Goal: Transaction & Acquisition: Purchase product/service

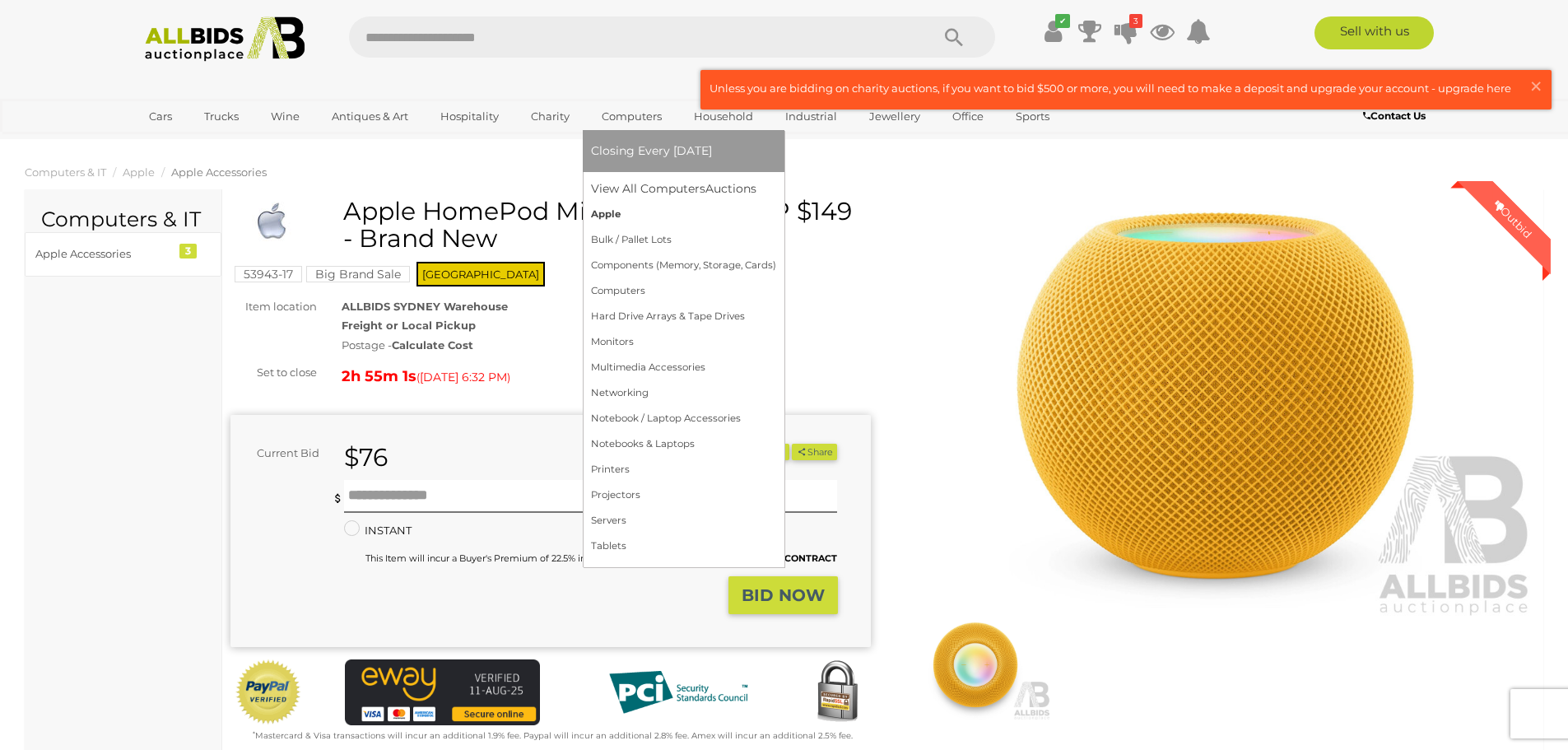
click at [620, 211] on link "Apple" at bounding box center [682, 214] width 185 height 26
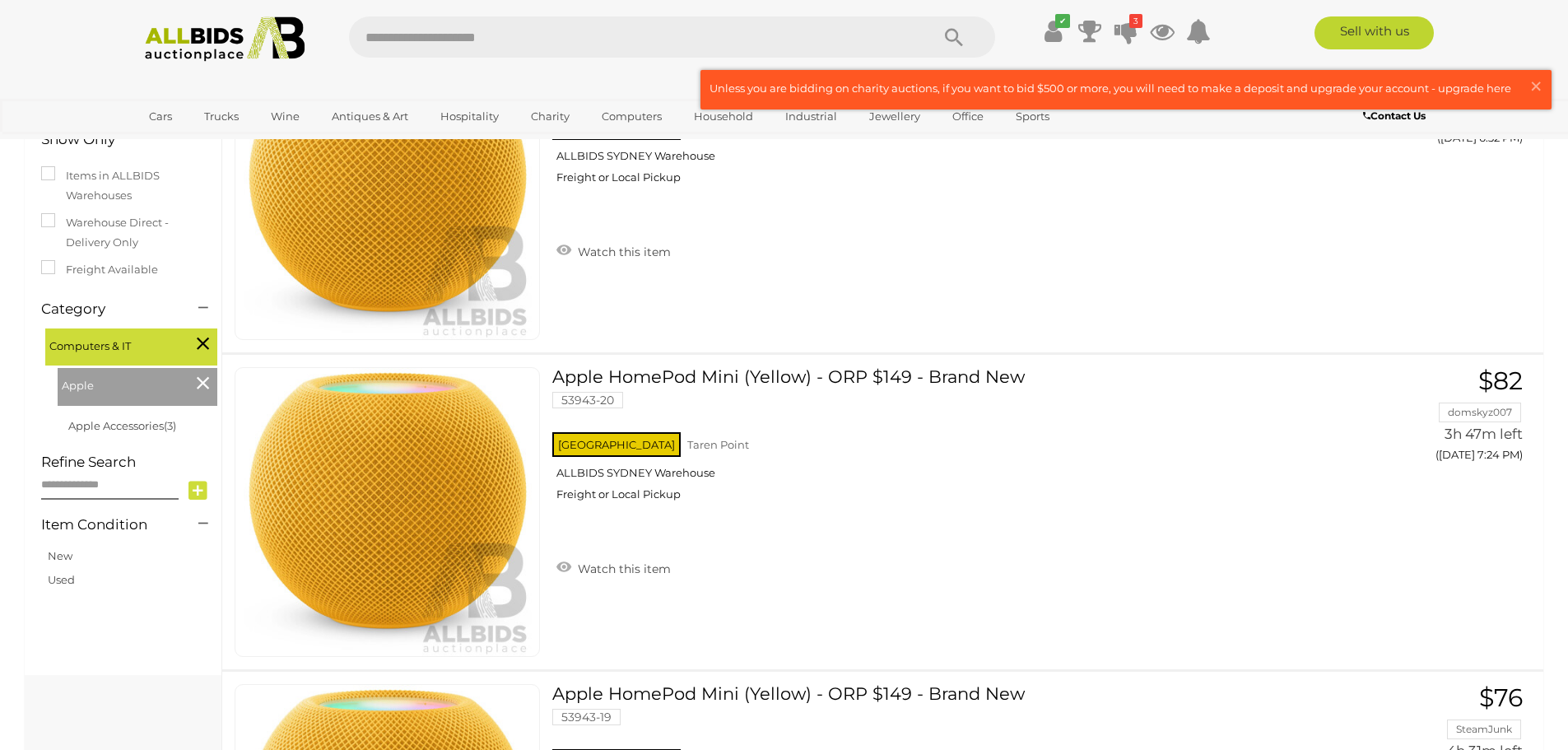
scroll to position [108, 0]
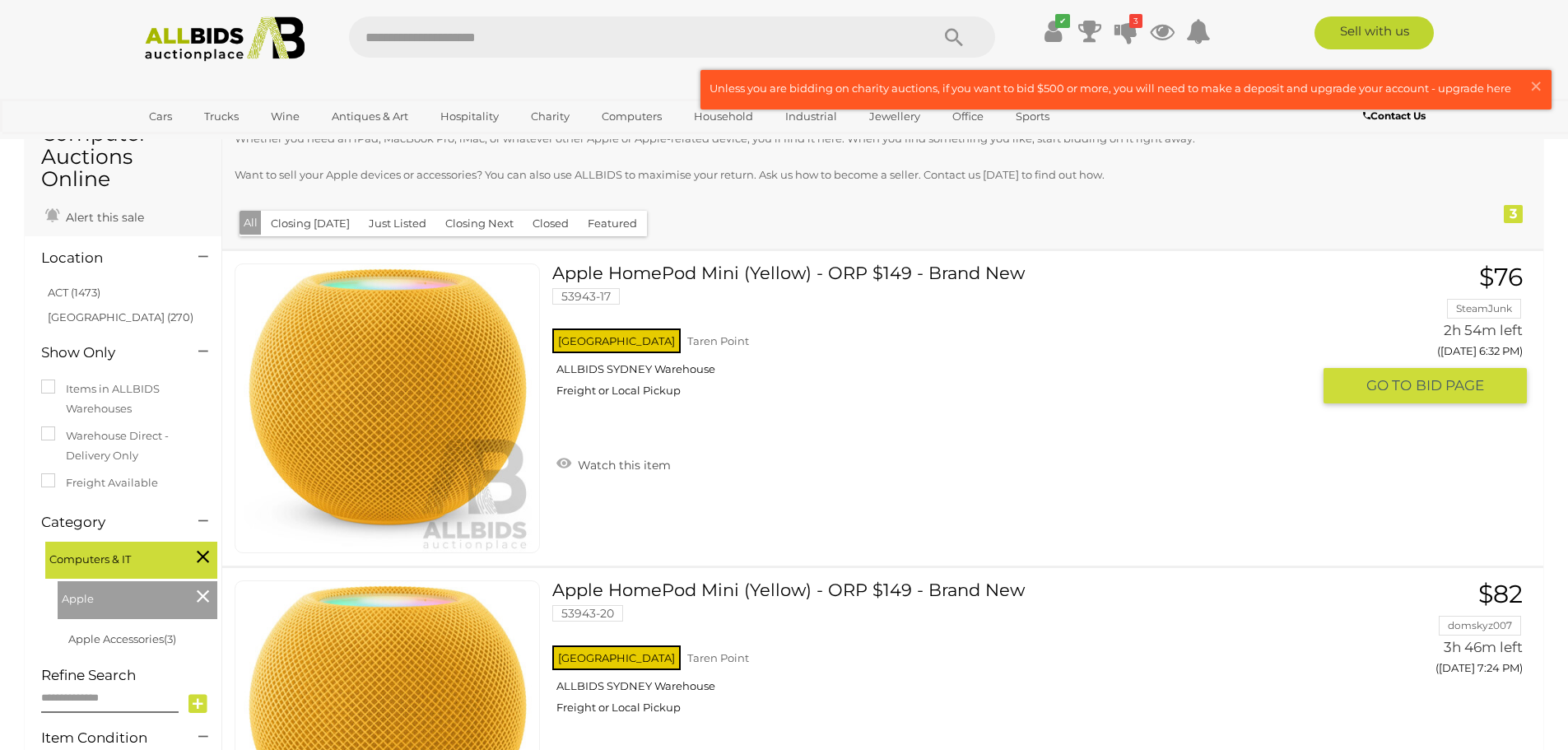
click at [1466, 385] on span "BID PAGE" at bounding box center [1449, 385] width 68 height 19
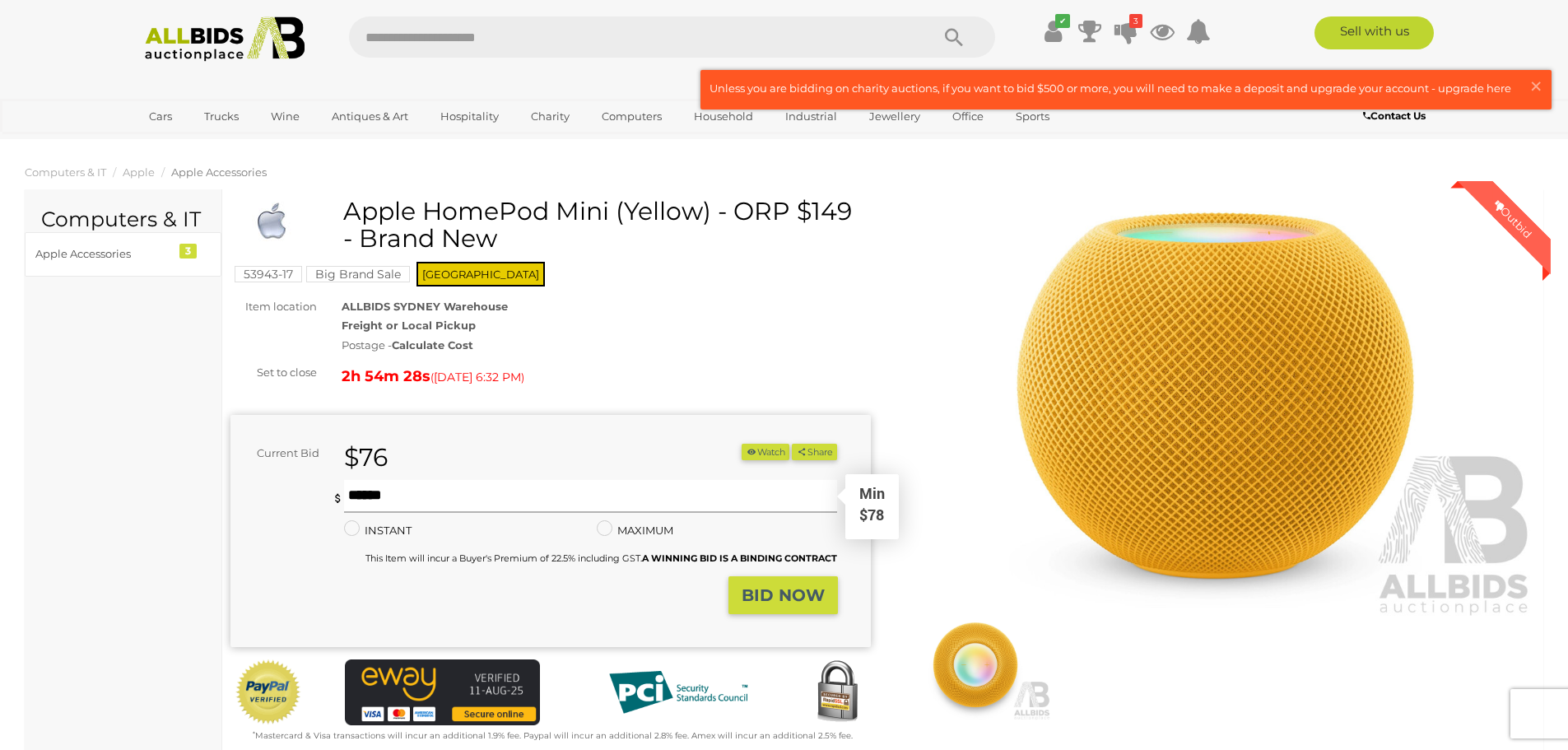
click at [567, 493] on input "text" at bounding box center [590, 496] width 494 height 33
type input "**"
click at [792, 586] on strong "BID NOW" at bounding box center [783, 595] width 83 height 19
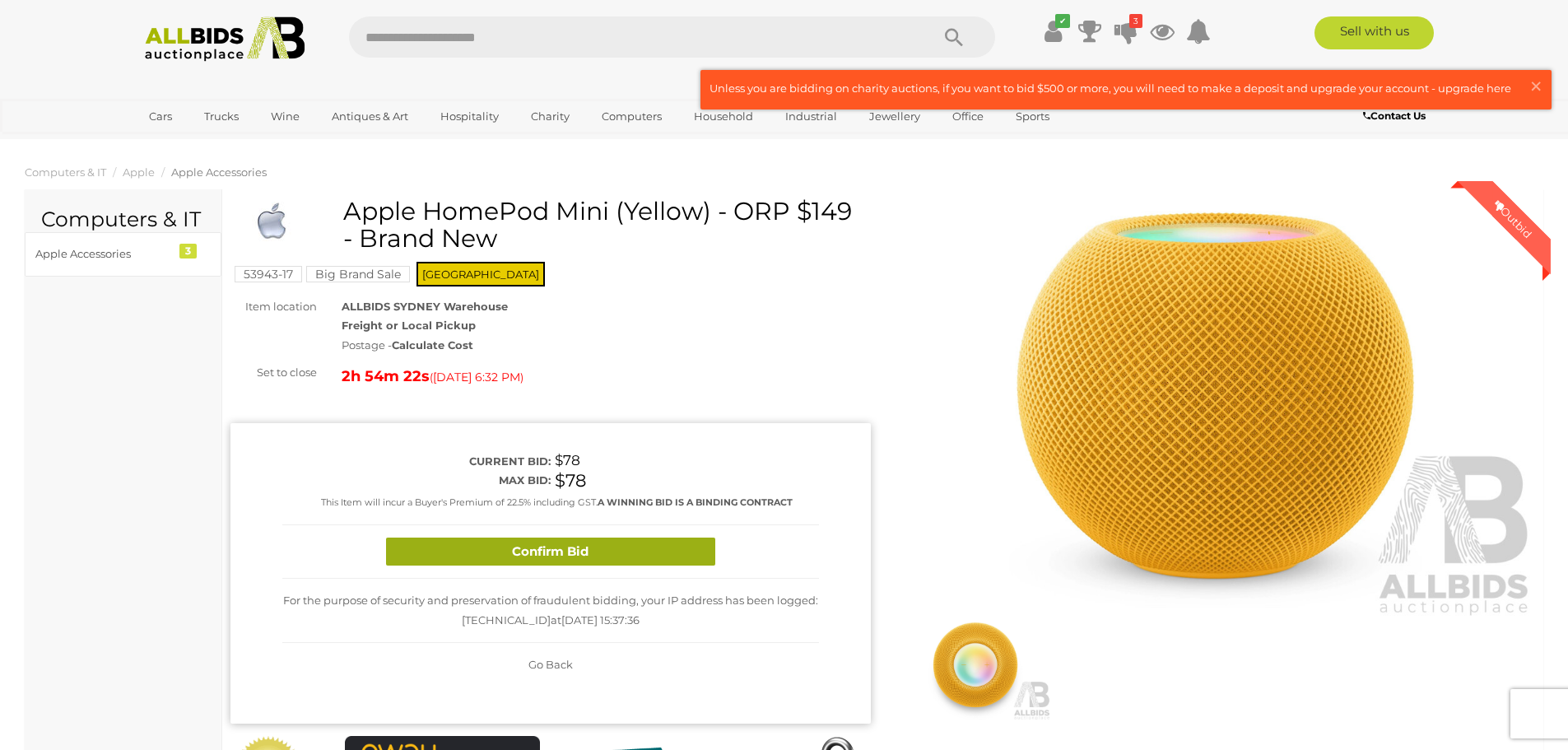
click at [623, 555] on button "Confirm Bid" at bounding box center [551, 552] width 329 height 29
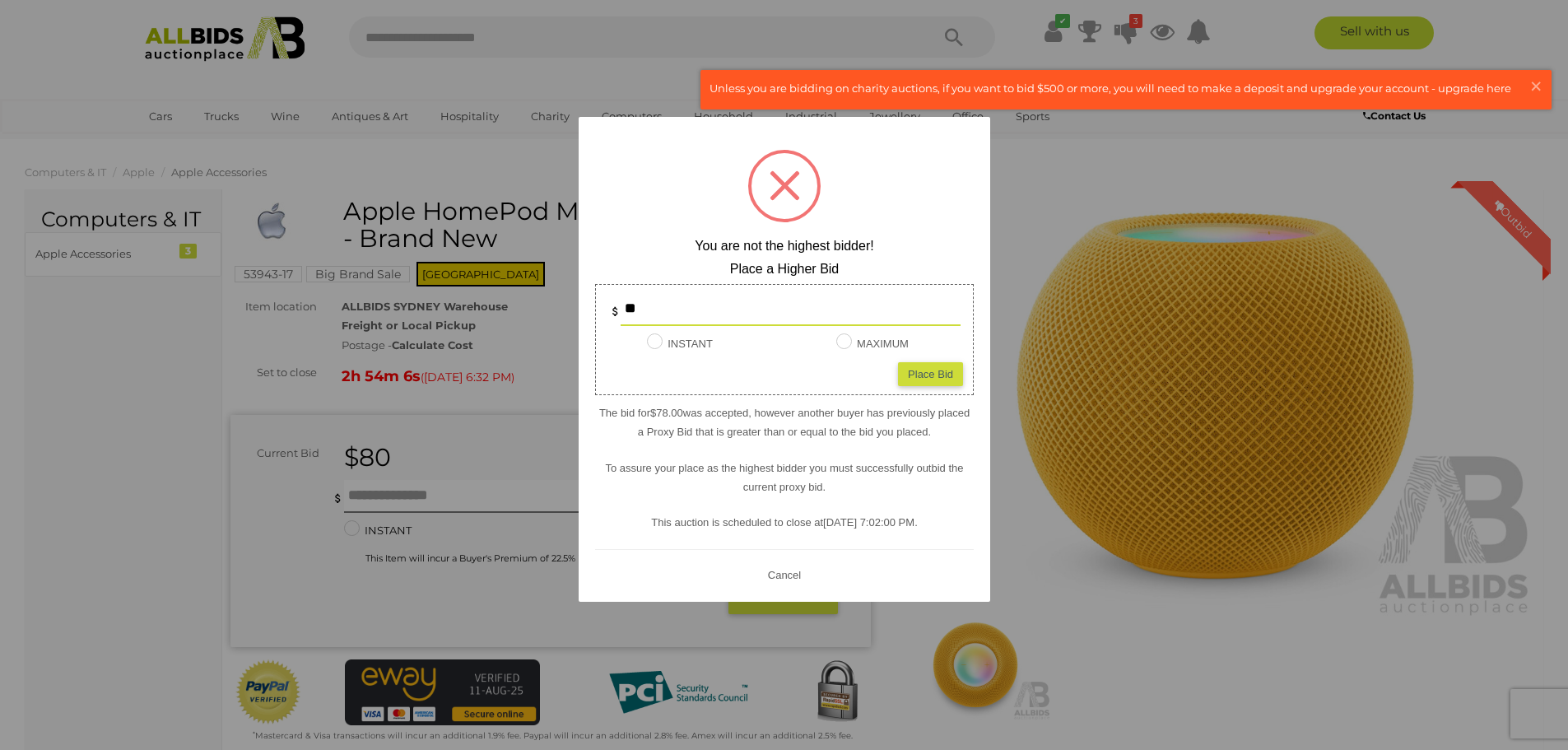
click at [916, 371] on div "Place Bid" at bounding box center [931, 373] width 65 height 24
type input "**"
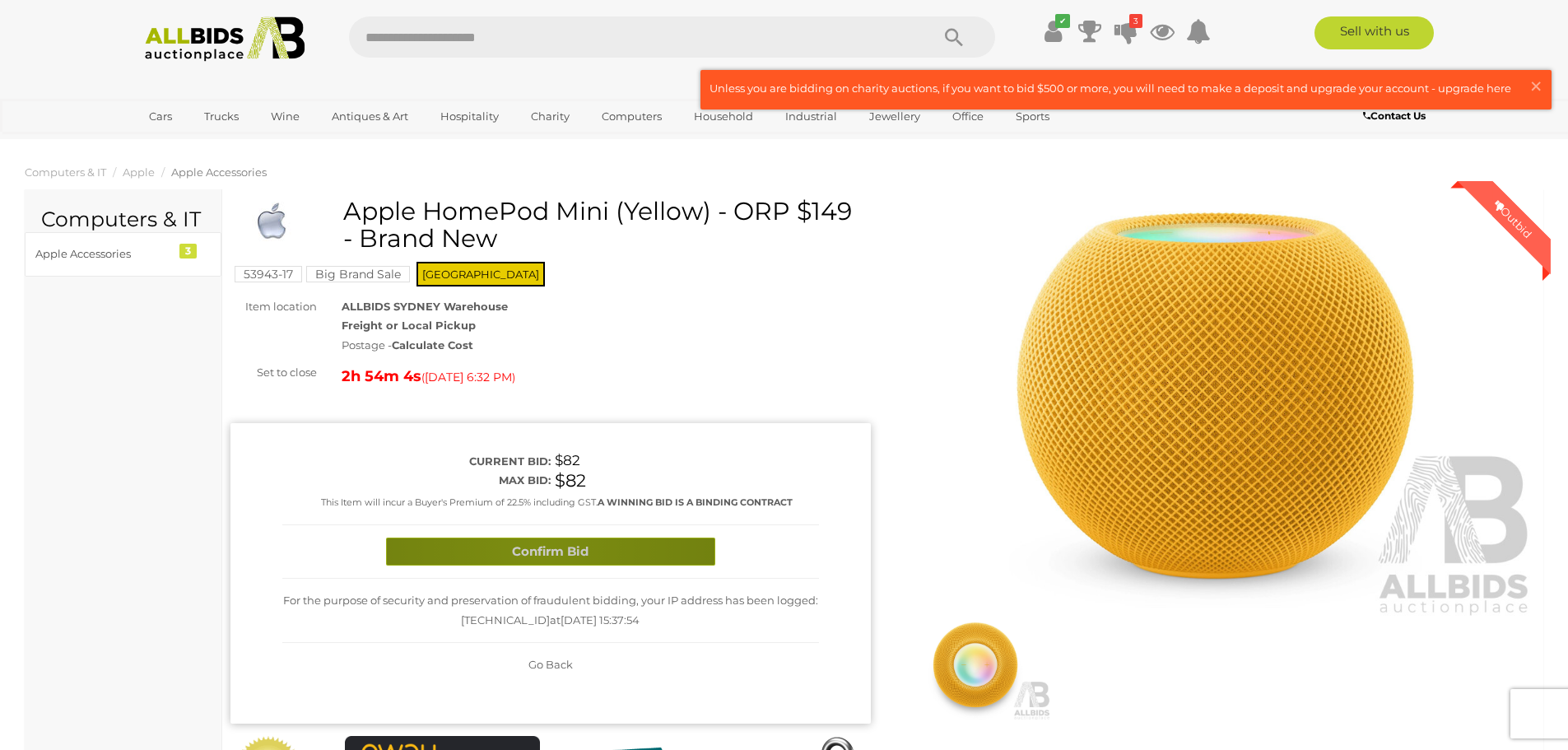
click at [537, 549] on button "Confirm Bid" at bounding box center [551, 552] width 329 height 29
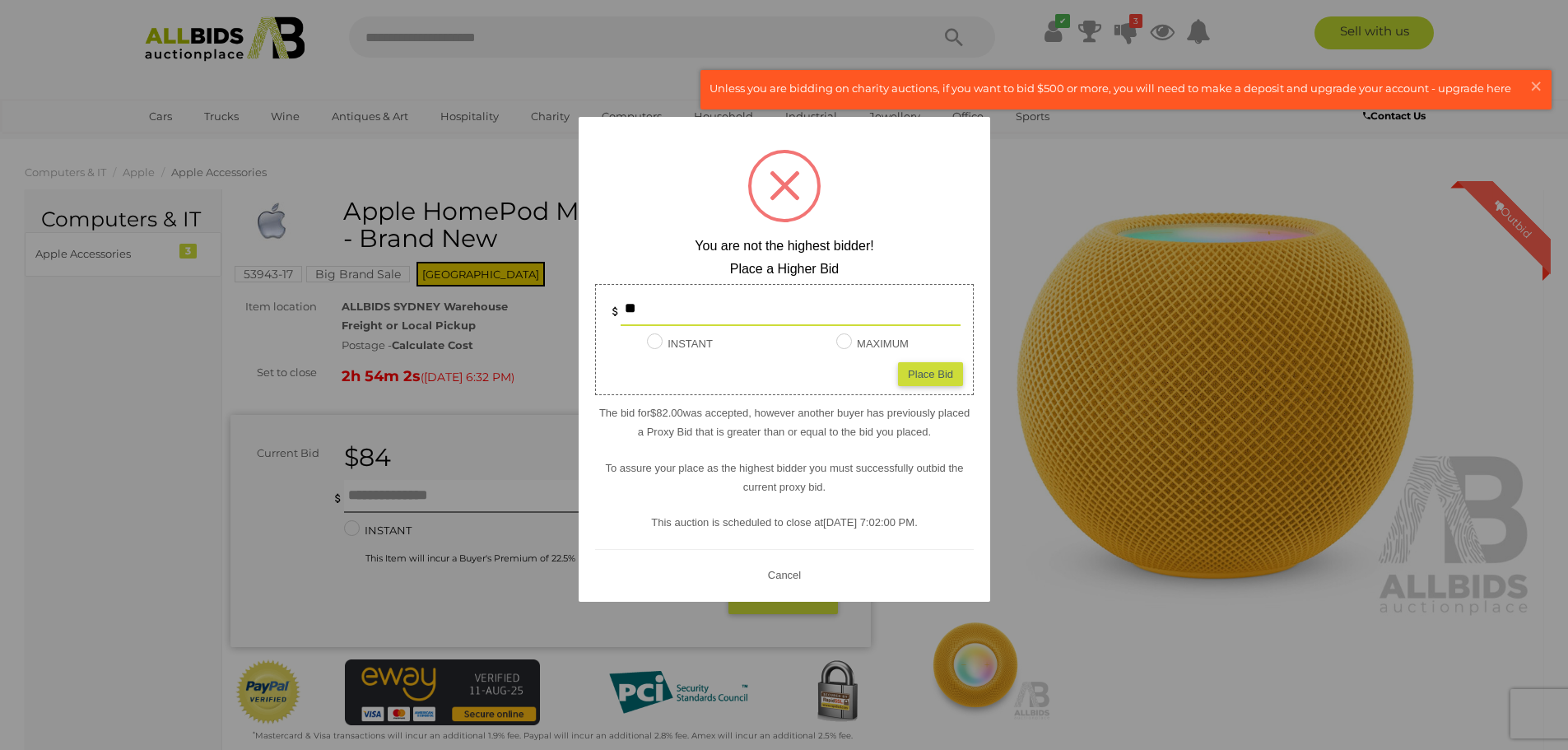
click at [932, 380] on div "Place Bid" at bounding box center [931, 373] width 65 height 24
type input "**"
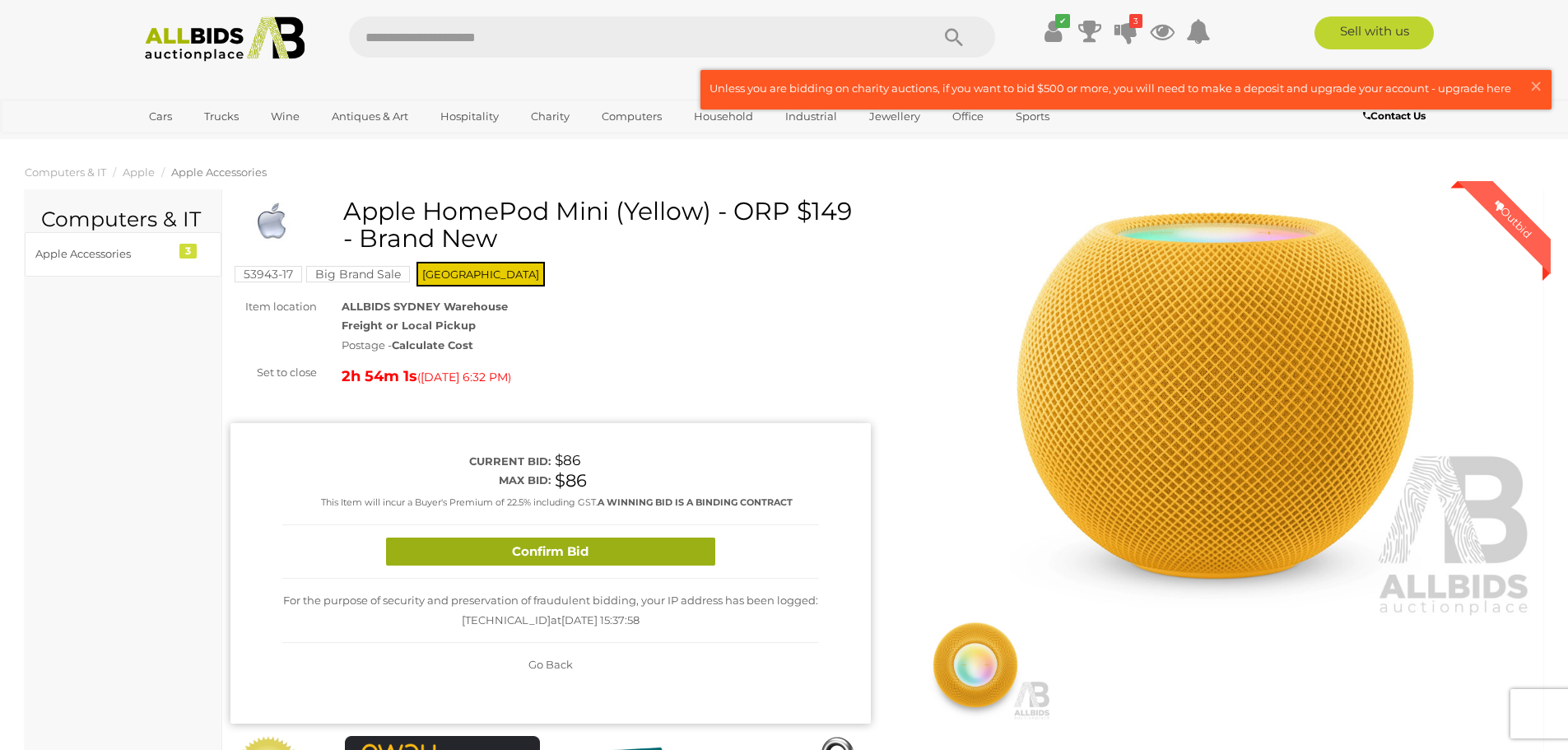
click at [620, 543] on button "Confirm Bid" at bounding box center [551, 552] width 329 height 29
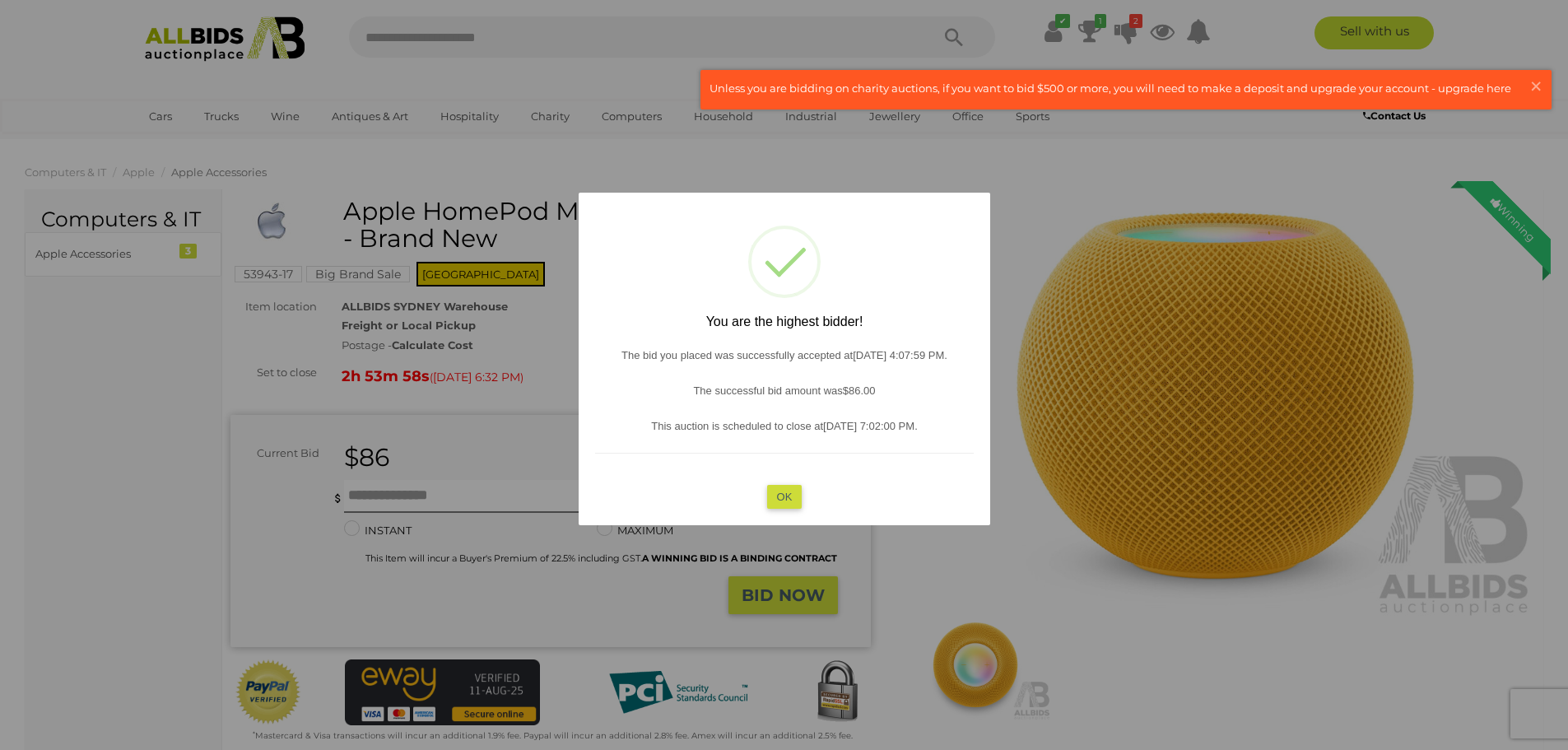
click at [1130, 182] on div at bounding box center [784, 375] width 1568 height 750
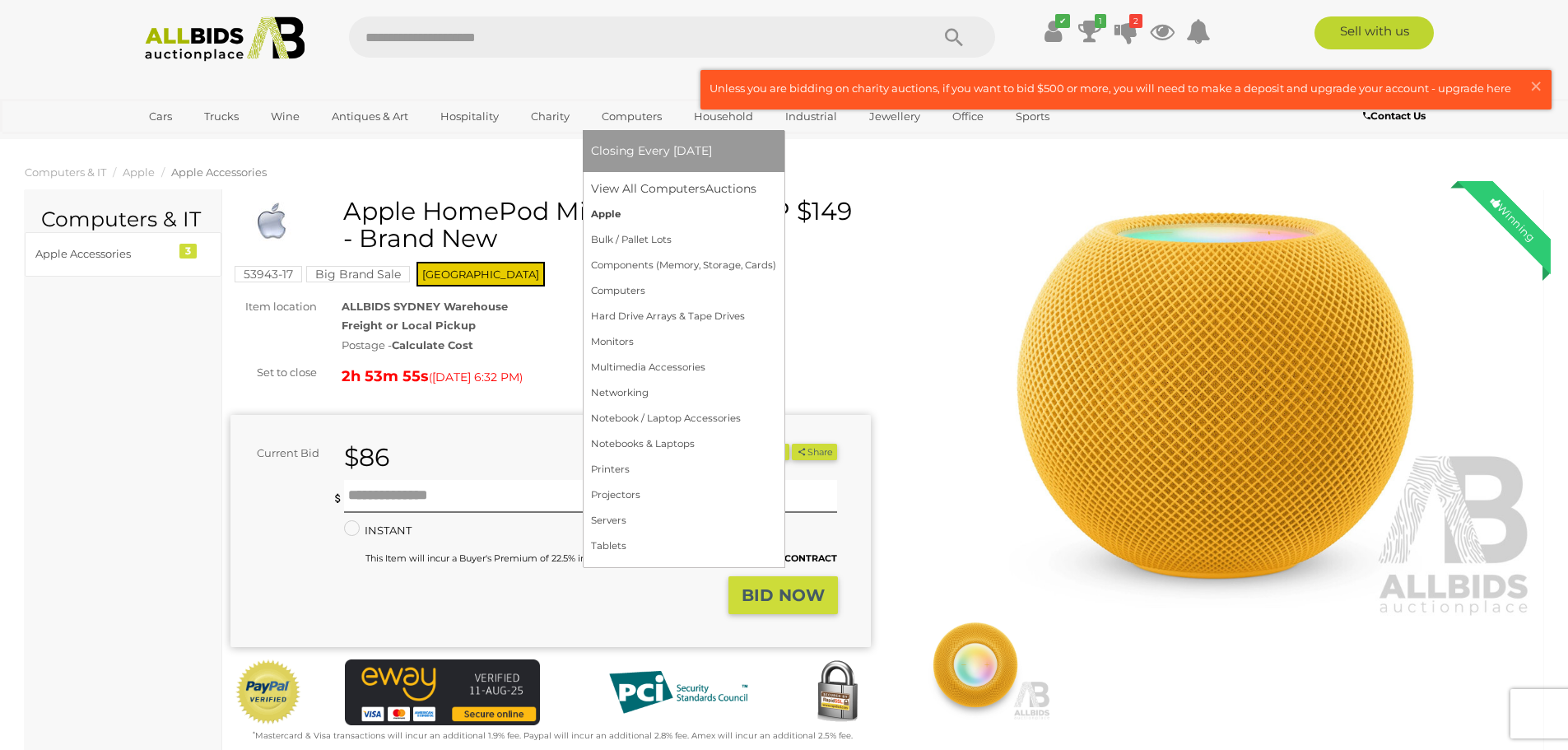
click at [623, 211] on link "Apple" at bounding box center [682, 214] width 185 height 26
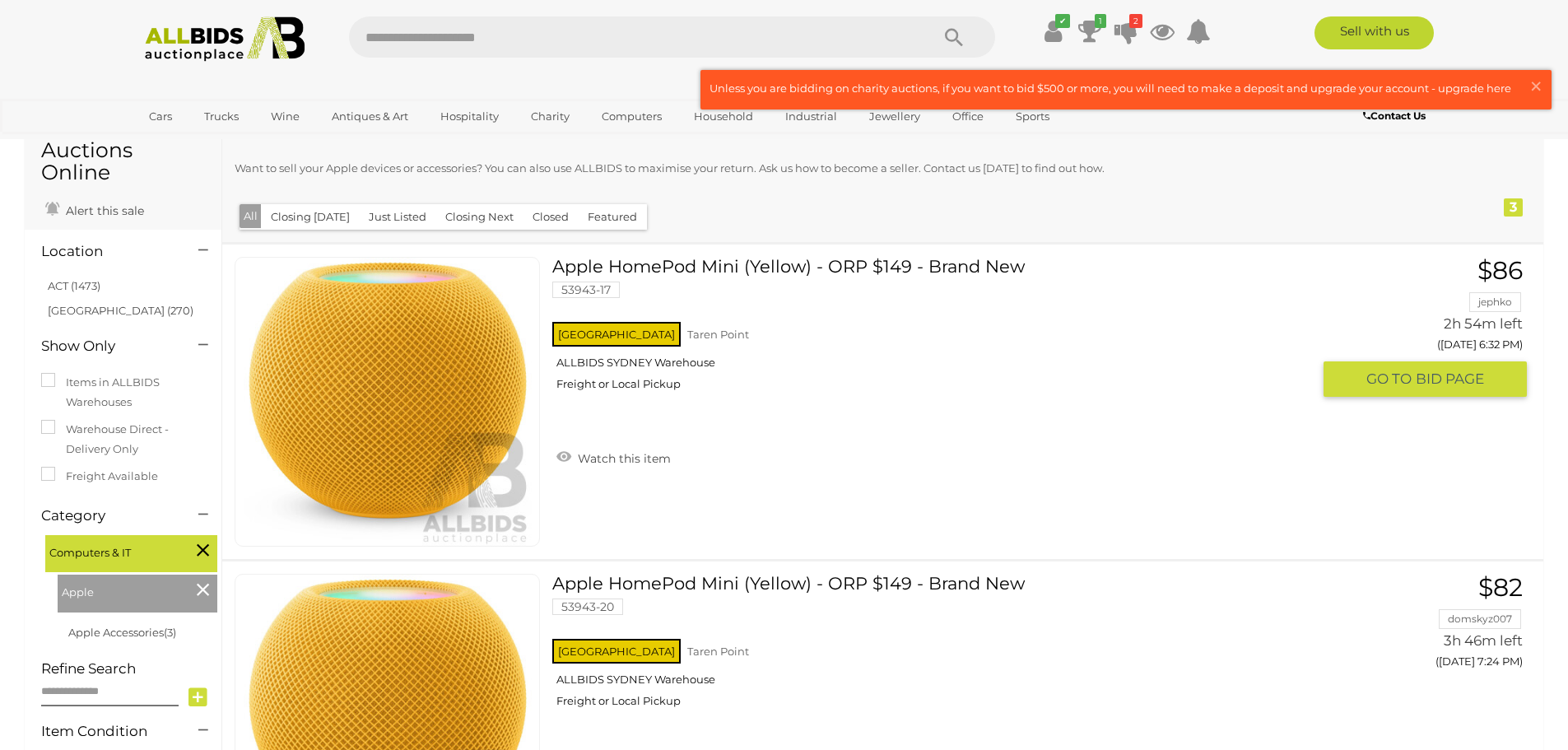
scroll to position [247, 0]
